Goal: Task Accomplishment & Management: Complete application form

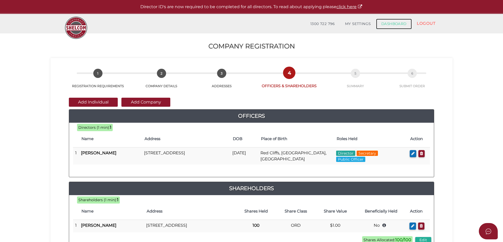
click at [395, 24] on link "DASHBOARD" at bounding box center [394, 24] width 36 height 11
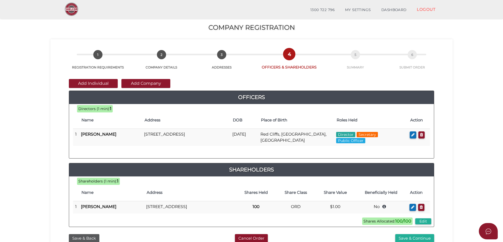
scroll to position [119, 0]
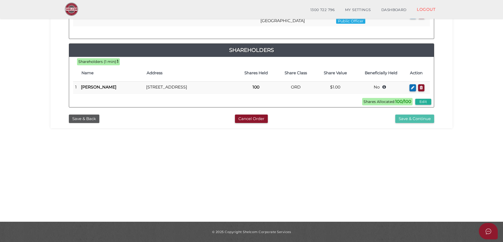
click at [419, 123] on button "Save & Continue" at bounding box center [414, 118] width 39 height 9
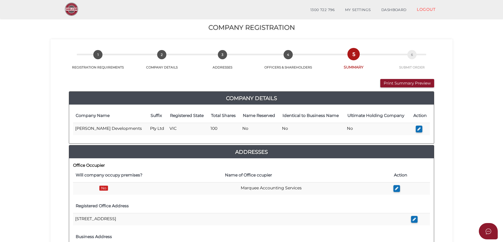
scroll to position [210, 0]
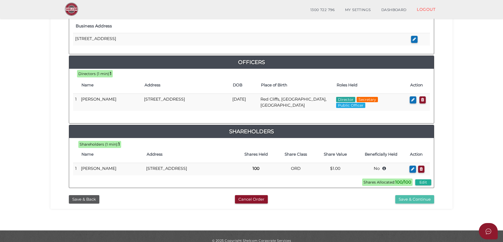
click at [408, 202] on button "Save & Continue" at bounding box center [414, 199] width 39 height 9
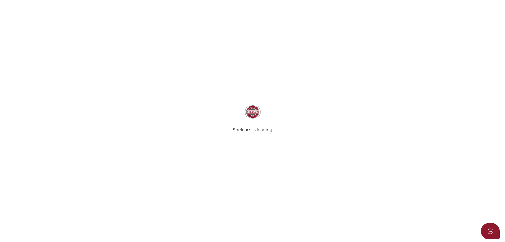
select select "Comb Binding"
radio input "true"
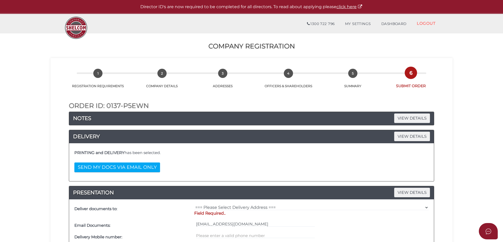
scroll to position [26, 0]
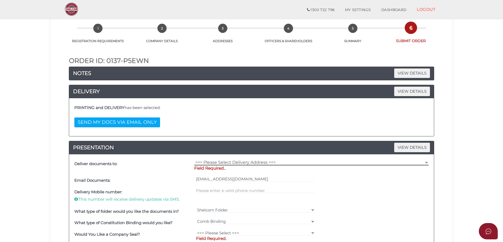
click at [233, 162] on select "=== Please Select Delivery Address === (User Address - Carrie Dichiera) 62a Lim…" at bounding box center [311, 162] width 234 height 6
select select "0"
click at [194, 159] on select "=== Please Select Delivery Address === (User Address - Carrie Dichiera) 62a Lim…" at bounding box center [311, 162] width 234 height 6
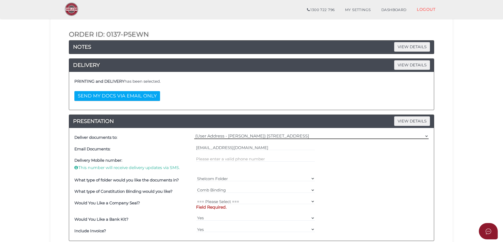
scroll to position [105, 0]
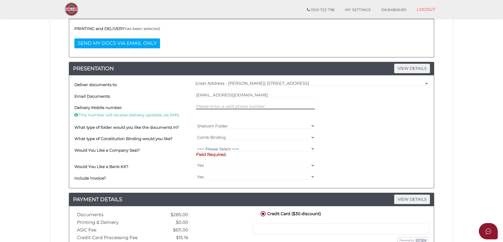
click at [235, 106] on input "text" at bounding box center [255, 106] width 119 height 6
type input "0407248517"
click at [259, 147] on select "=== Please Select === Fold Seal $50 No Seal" at bounding box center [255, 149] width 119 height 6
select select "0"
click at [196, 146] on select "=== Please Select === Fold Seal $50 No Seal" at bounding box center [255, 149] width 119 height 6
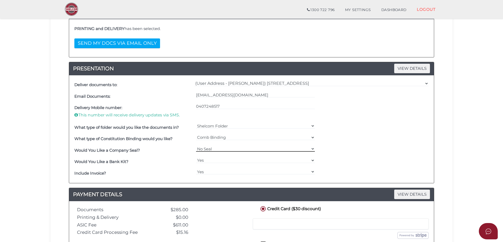
scroll to position [194, 0]
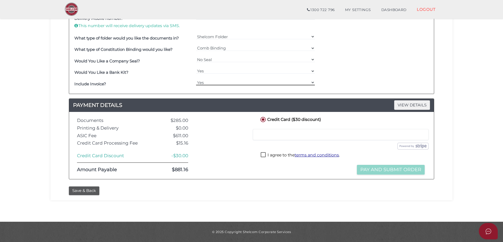
click at [211, 80] on select "Yes No" at bounding box center [255, 82] width 119 height 6
click at [209, 82] on select "Yes No" at bounding box center [255, 82] width 119 height 6
click at [264, 155] on label "I agree to the terms and conditions ." at bounding box center [300, 155] width 79 height 7
checkbox input "true"
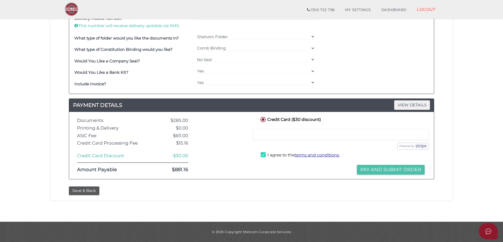
click at [380, 168] on button "Pay and Submit Order" at bounding box center [391, 170] width 68 height 10
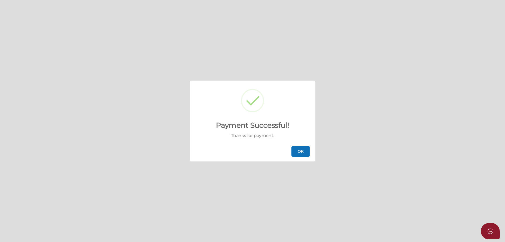
click at [299, 151] on button "OK" at bounding box center [300, 151] width 18 height 11
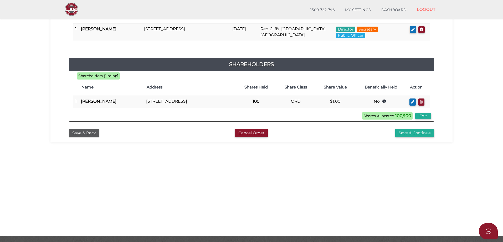
scroll to position [119, 0]
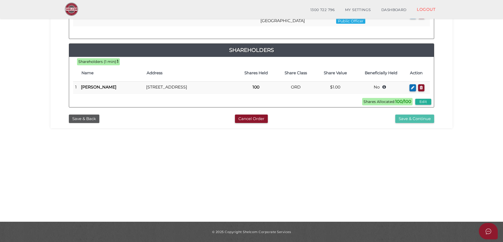
click at [411, 123] on button "Save & Continue" at bounding box center [414, 118] width 39 height 9
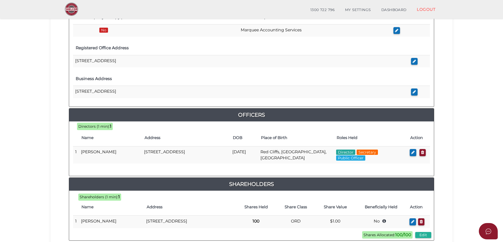
scroll to position [224, 0]
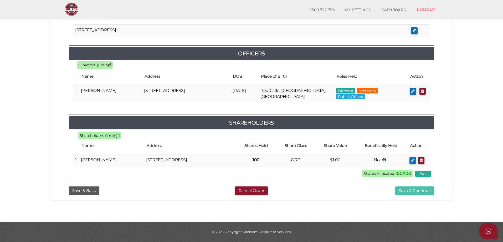
click at [422, 189] on button "Save & Continue" at bounding box center [414, 190] width 39 height 9
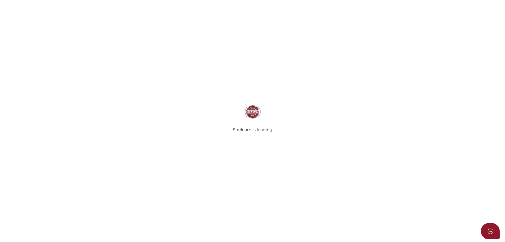
select select "Comb Binding"
radio input "true"
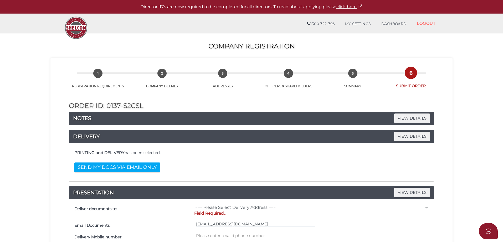
scroll to position [79, 0]
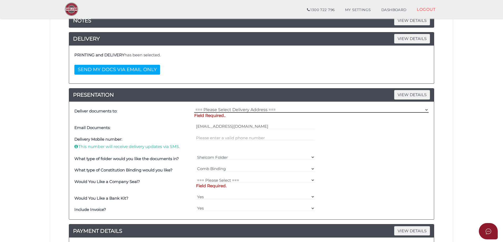
click at [223, 111] on select "=== Please Select Delivery Address === (User Address - Carrie Dichiera) 62a Lim…" at bounding box center [311, 110] width 234 height 6
select select "0"
click at [194, 107] on select "=== Please Select Delivery Address === (User Address - Carrie Dichiera) 62a Lim…" at bounding box center [311, 110] width 234 height 6
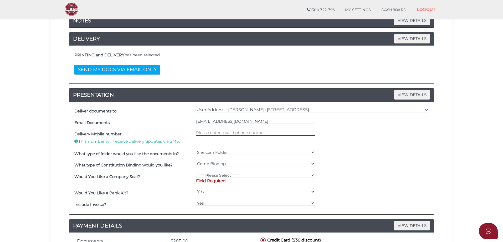
click at [208, 131] on input "text" at bounding box center [255, 133] width 119 height 6
type input "0407248517"
drag, startPoint x: 267, startPoint y: 178, endPoint x: 269, endPoint y: 171, distance: 6.7
click at [267, 176] on div "=== Please Select === Fold Seal $50 No Seal Field Required." at bounding box center [256, 179] width 122 height 17
click at [270, 174] on select "=== Please Select === Fold Seal $50 No Seal" at bounding box center [255, 175] width 119 height 6
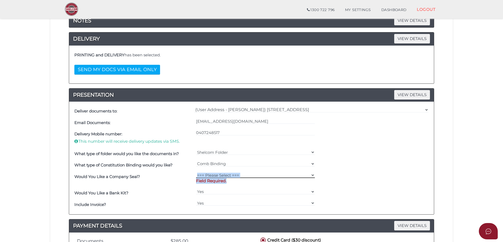
select select "0"
click at [196, 172] on select "=== Please Select === Fold Seal $50 No Seal" at bounding box center [255, 175] width 119 height 6
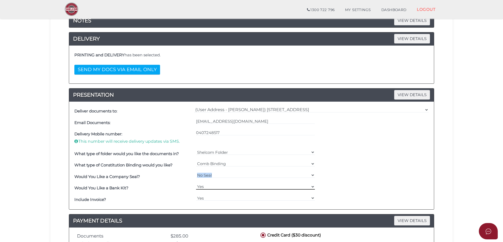
click at [217, 187] on select "Yes No" at bounding box center [255, 186] width 119 height 6
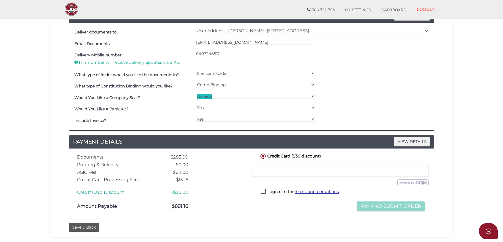
scroll to position [184, 0]
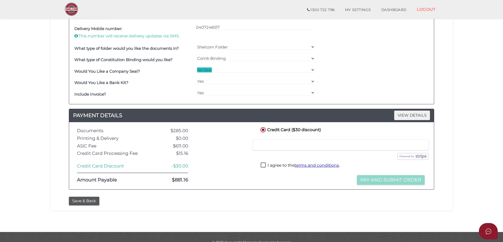
click at [262, 164] on label "I agree to the terms and conditions ." at bounding box center [300, 165] width 79 height 7
checkbox input "true"
click at [390, 181] on button "Pay and Submit Order" at bounding box center [391, 180] width 68 height 10
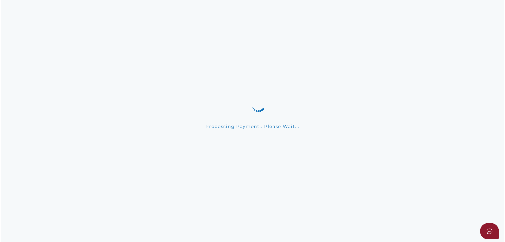
scroll to position [0, 0]
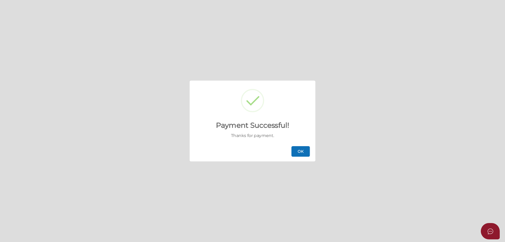
click at [299, 151] on button "OK" at bounding box center [300, 151] width 18 height 11
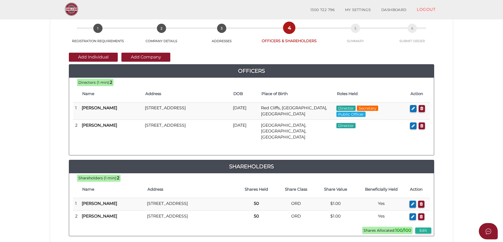
scroll to position [119, 0]
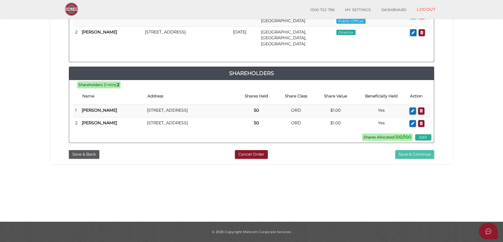
click at [408, 158] on button "Save & Continue" at bounding box center [414, 154] width 39 height 9
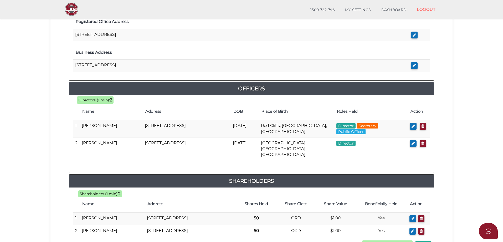
scroll to position [258, 0]
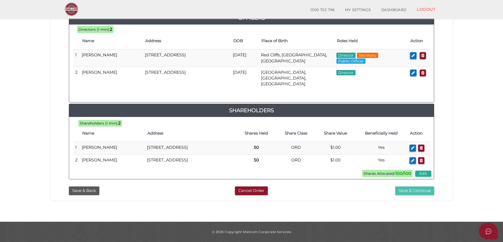
click at [412, 189] on button "Save & Continue" at bounding box center [414, 190] width 39 height 9
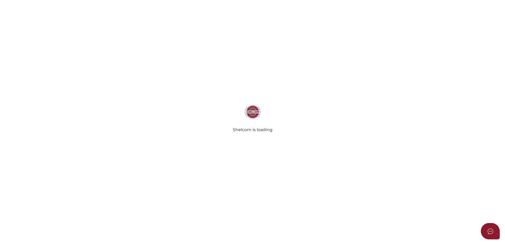
select select "Comb Binding"
radio input "true"
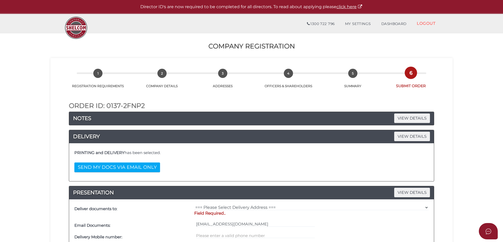
click at [252, 204] on div "=== Please Select Delivery Address === (User Address - Carrie Dichiera) 62a Lim…" at bounding box center [311, 211] width 237 height 17
click at [293, 208] on select "=== Please Select Delivery Address === (User Address - [PERSON_NAME]) [STREET_A…" at bounding box center [311, 207] width 234 height 6
select select "0"
click at [194, 204] on select "=== Please Select Delivery Address === (User Address - [PERSON_NAME]) [STREET_A…" at bounding box center [311, 207] width 234 height 6
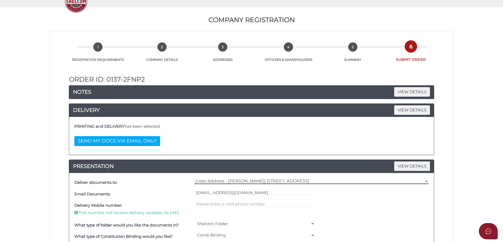
scroll to position [79, 0]
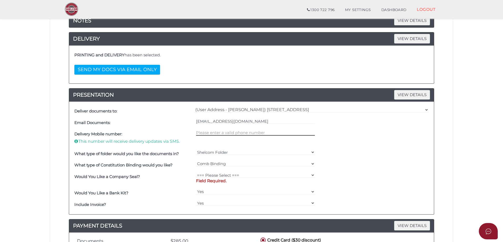
click at [222, 132] on input "text" at bounding box center [255, 133] width 119 height 6
type input "0407248517"
drag, startPoint x: 223, startPoint y: 132, endPoint x: 140, endPoint y: 135, distance: 82.6
click at [140, 135] on div "Delivery Mobile number: This number will receive delivery updates via SMS. 0407…" at bounding box center [251, 137] width 357 height 19
type input "0407248517"
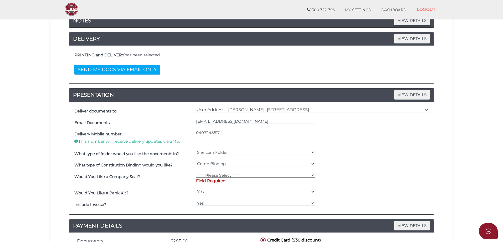
click at [217, 176] on select "=== Please Select === Fold Seal $50 No Seal" at bounding box center [255, 175] width 119 height 6
select select "0"
click at [196, 172] on select "=== Please Select === Fold Seal $50 No Seal" at bounding box center [255, 175] width 119 height 6
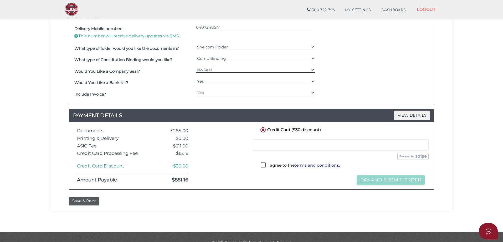
scroll to position [194, 0]
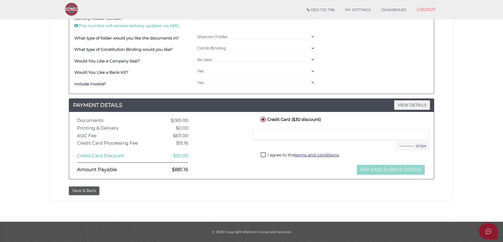
click at [263, 154] on label "I agree to the terms and conditions ." at bounding box center [300, 155] width 79 height 7
checkbox input "true"
click at [403, 172] on button "Pay and Submit Order" at bounding box center [391, 170] width 68 height 10
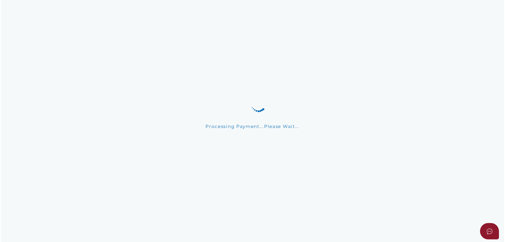
scroll to position [0, 0]
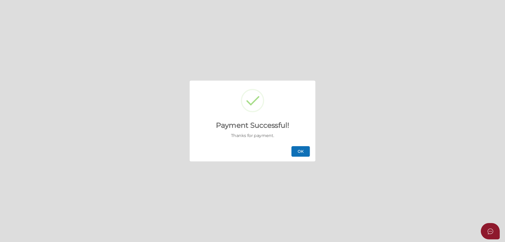
click at [303, 150] on button "OK" at bounding box center [300, 151] width 18 height 11
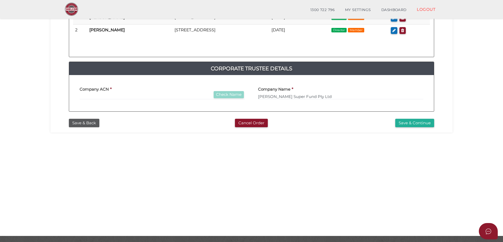
scroll to position [119, 0]
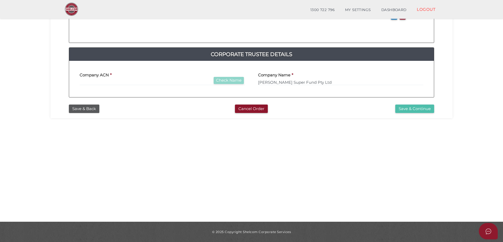
click at [399, 112] on button "Save & Continue" at bounding box center [414, 108] width 39 height 9
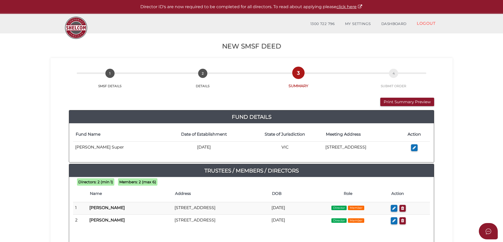
scroll to position [119, 0]
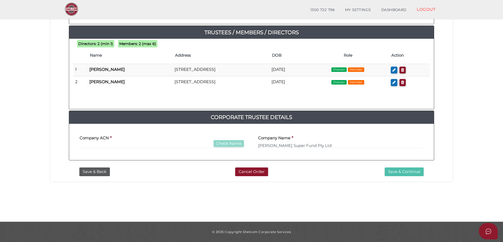
click at [406, 172] on button "Save & Continue" at bounding box center [404, 171] width 39 height 9
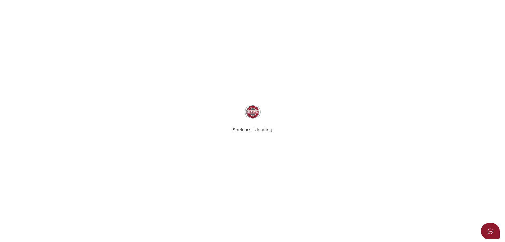
select select "Comb Binding"
radio input "true"
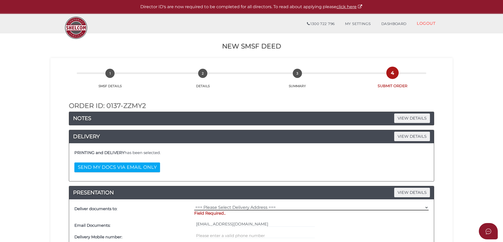
click at [267, 207] on select "=== Please Select Delivery Address === (User Address - [PERSON_NAME]) [STREET_A…" at bounding box center [311, 207] width 234 height 6
select select "0"
click at [194, 204] on select "=== Please Select Delivery Address === (User Address - [PERSON_NAME]) [STREET_A…" at bounding box center [311, 207] width 234 height 6
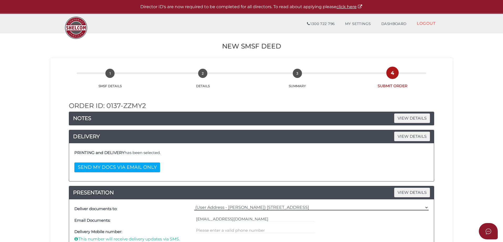
scroll to position [79, 0]
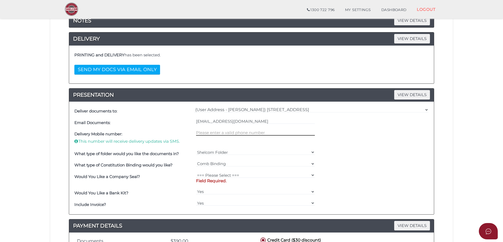
click at [216, 134] on input "text" at bounding box center [255, 133] width 119 height 6
type input "0407248517"
click at [215, 176] on select "=== Please Select === Fold Seal $50 No Seal" at bounding box center [255, 175] width 119 height 6
select select "0"
click at [196, 172] on select "=== Please Select === Fold Seal $50 No Seal" at bounding box center [255, 175] width 119 height 6
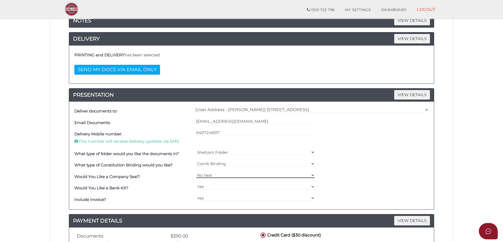
scroll to position [184, 0]
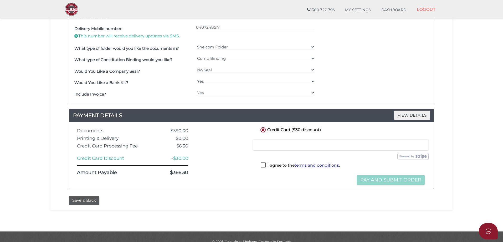
click at [264, 167] on label "I agree to the terms and conditions ." at bounding box center [300, 165] width 79 height 7
checkbox input "true"
click at [380, 181] on button "Pay and Submit Order" at bounding box center [391, 180] width 68 height 10
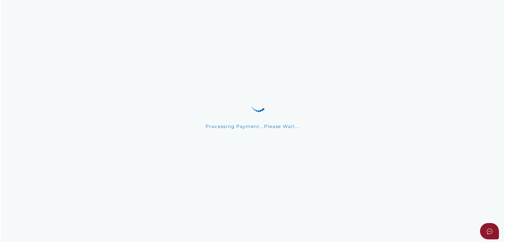
scroll to position [0, 0]
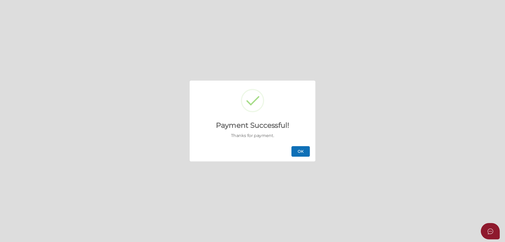
click at [299, 150] on button "OK" at bounding box center [300, 151] width 18 height 11
